Goal: Transaction & Acquisition: Purchase product/service

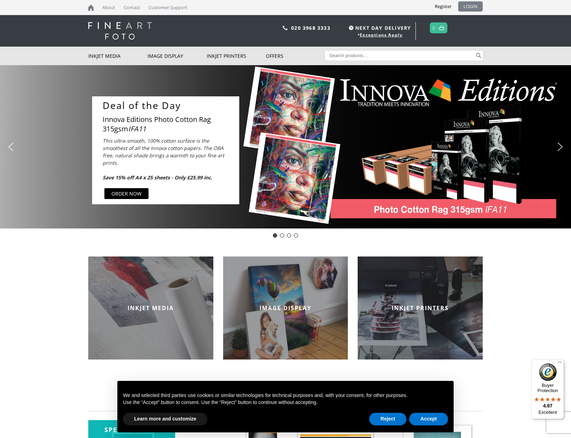
click at [474, 5] on link "LOGIN" at bounding box center [470, 6] width 25 height 10
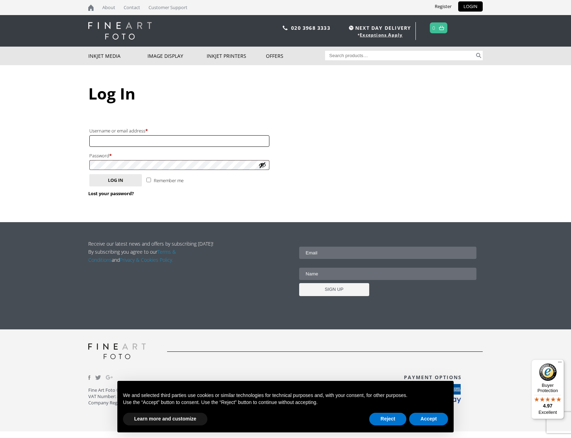
type input "[PERSON_NAME][EMAIL_ADDRESS][PERSON_NAME][DOMAIN_NAME]"
click at [122, 181] on button "Log in" at bounding box center [115, 180] width 53 height 12
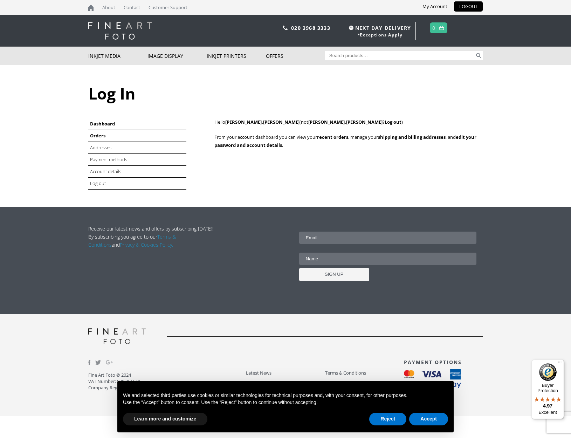
click at [96, 134] on link "Orders" at bounding box center [97, 135] width 15 height 6
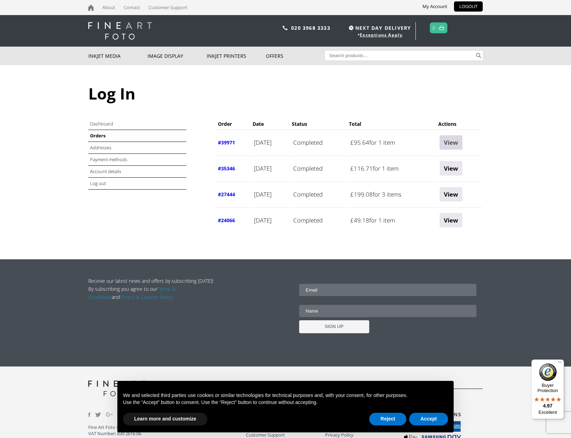
click at [463, 140] on link "View" at bounding box center [451, 142] width 23 height 14
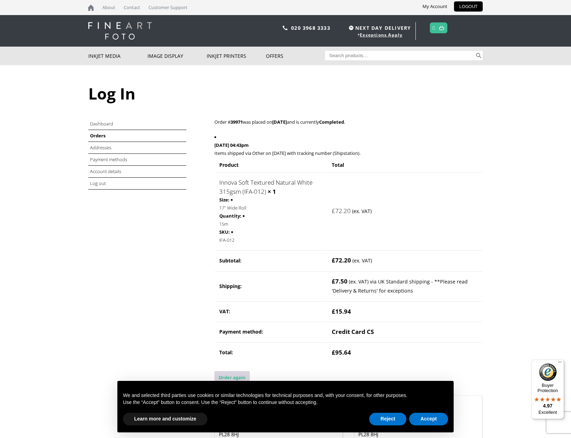
click at [231, 371] on link "Order again" at bounding box center [231, 377] width 35 height 13
click at [421, 420] on button "Accept" at bounding box center [428, 419] width 39 height 13
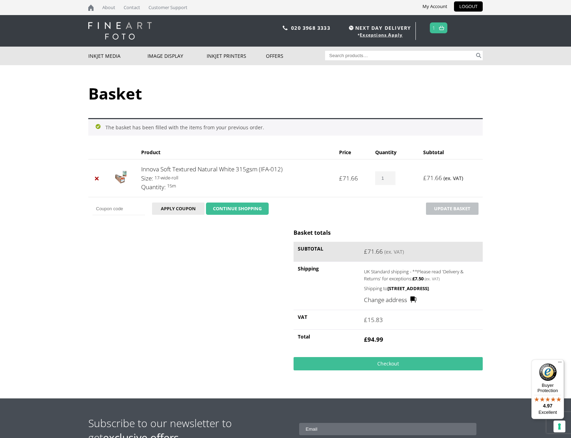
click at [233, 210] on link "CONTINUE SHOPPING" at bounding box center [237, 209] width 63 height 13
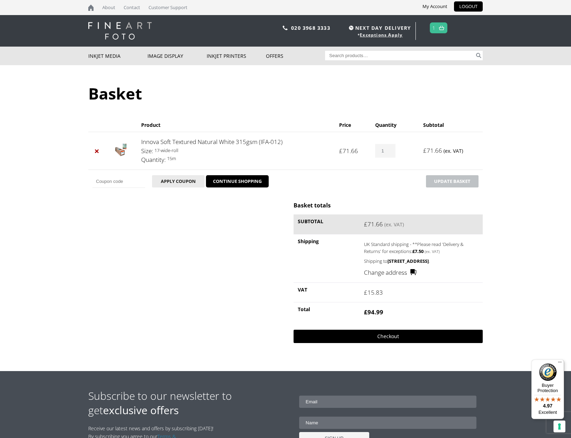
click at [387, 343] on link "Checkout" at bounding box center [388, 336] width 189 height 13
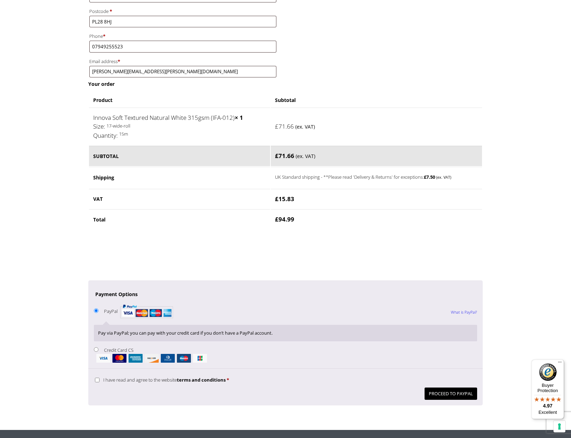
scroll to position [363, 0]
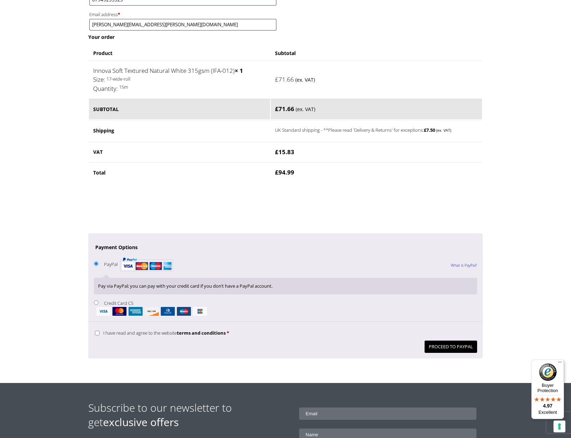
click at [109, 300] on label "Credit Card CS" at bounding box center [285, 308] width 383 height 16
click at [98, 300] on input "Credit Card CS" at bounding box center [96, 302] width 5 height 5
radio input "true"
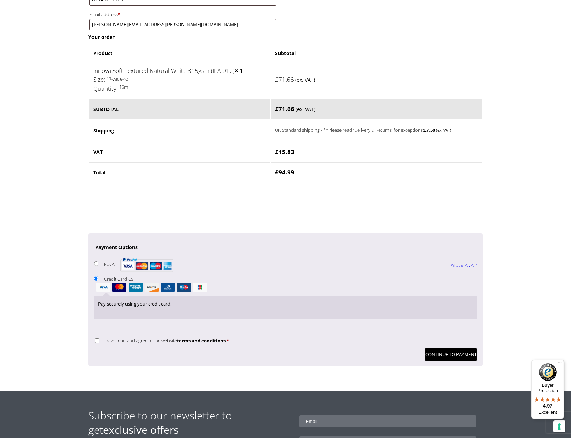
click at [113, 337] on span "I have read and agree to the website terms and conditions" at bounding box center [164, 340] width 122 height 6
click at [100, 339] on input "I have read and agree to the website terms and conditions *" at bounding box center [97, 341] width 5 height 5
checkbox input "true"
click at [458, 348] on button "Continue to Payment" at bounding box center [451, 354] width 53 height 12
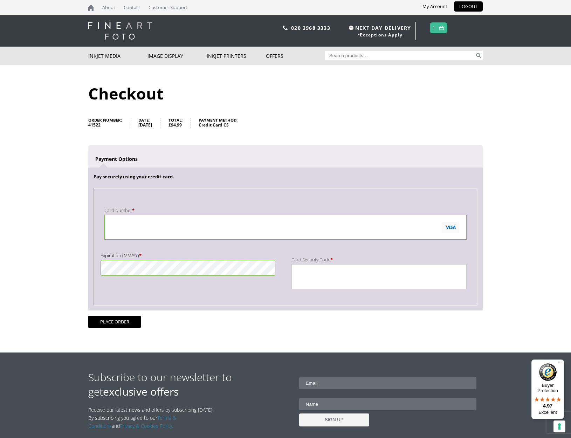
scroll to position [0, 0]
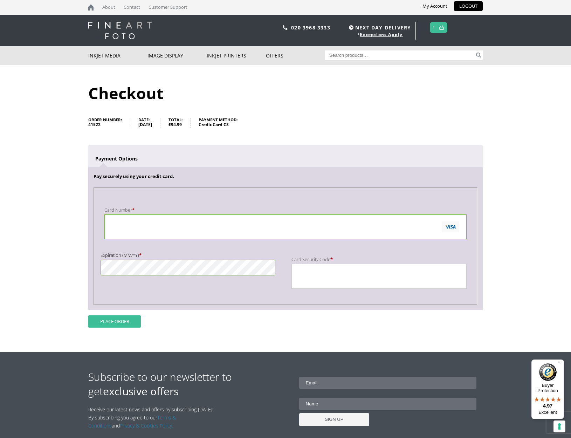
click at [117, 322] on button "Place order" at bounding box center [114, 321] width 53 height 12
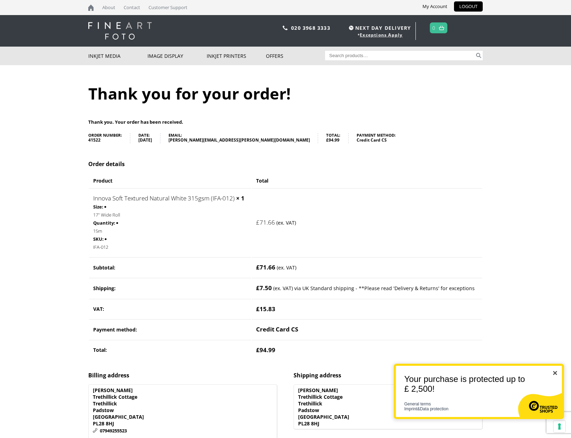
click at [555, 372] on img "Close" at bounding box center [555, 373] width 4 height 4
